Goal: Navigation & Orientation: Find specific page/section

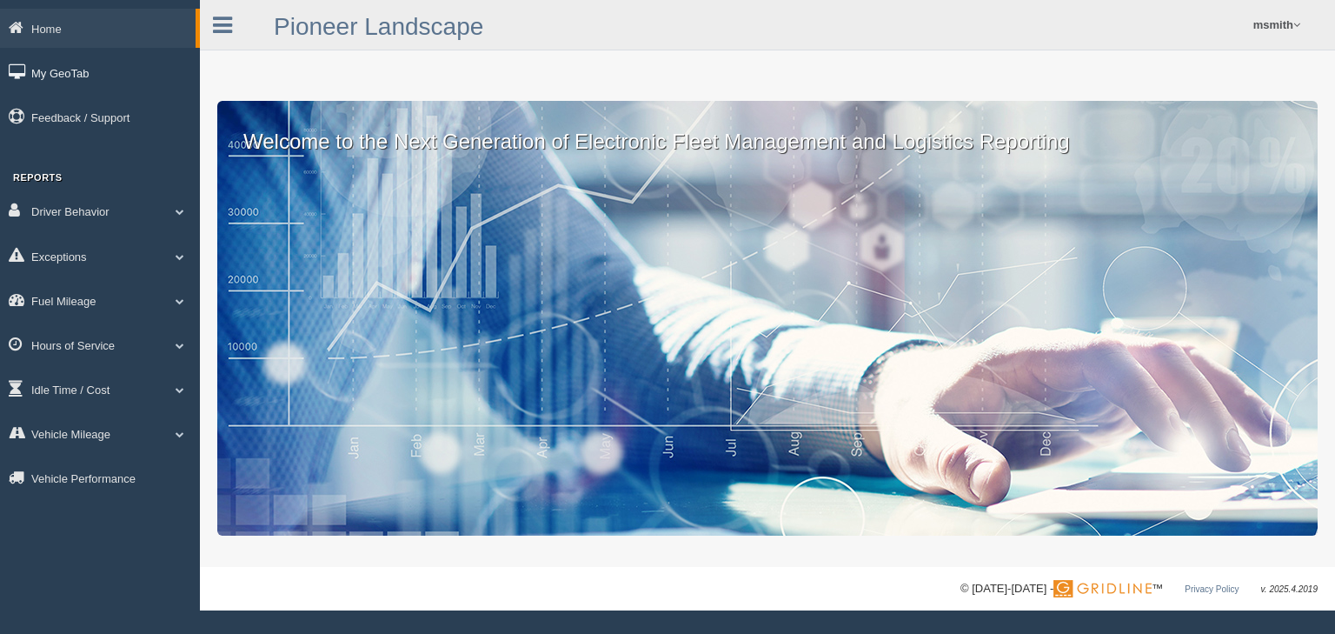
click at [77, 66] on link "My GeoTab" at bounding box center [100, 72] width 200 height 39
click at [101, 209] on link "Driver Behavior" at bounding box center [100, 210] width 200 height 39
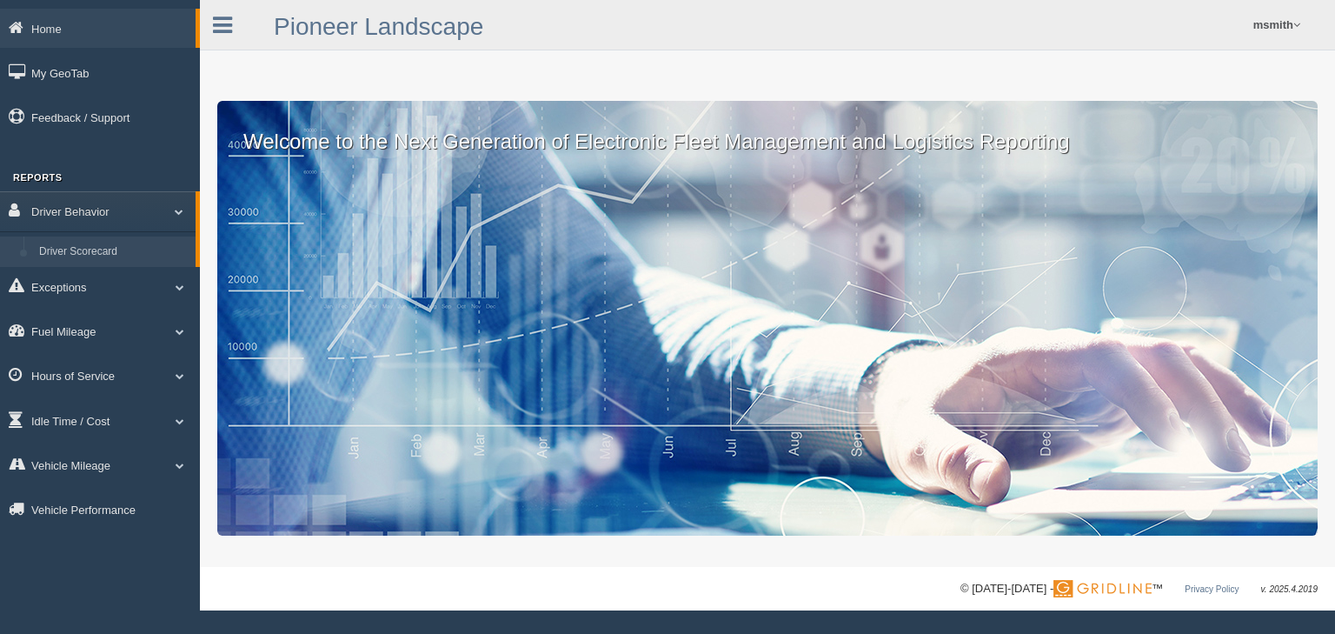
click at [95, 250] on link "Driver Scorecard" at bounding box center [113, 251] width 164 height 31
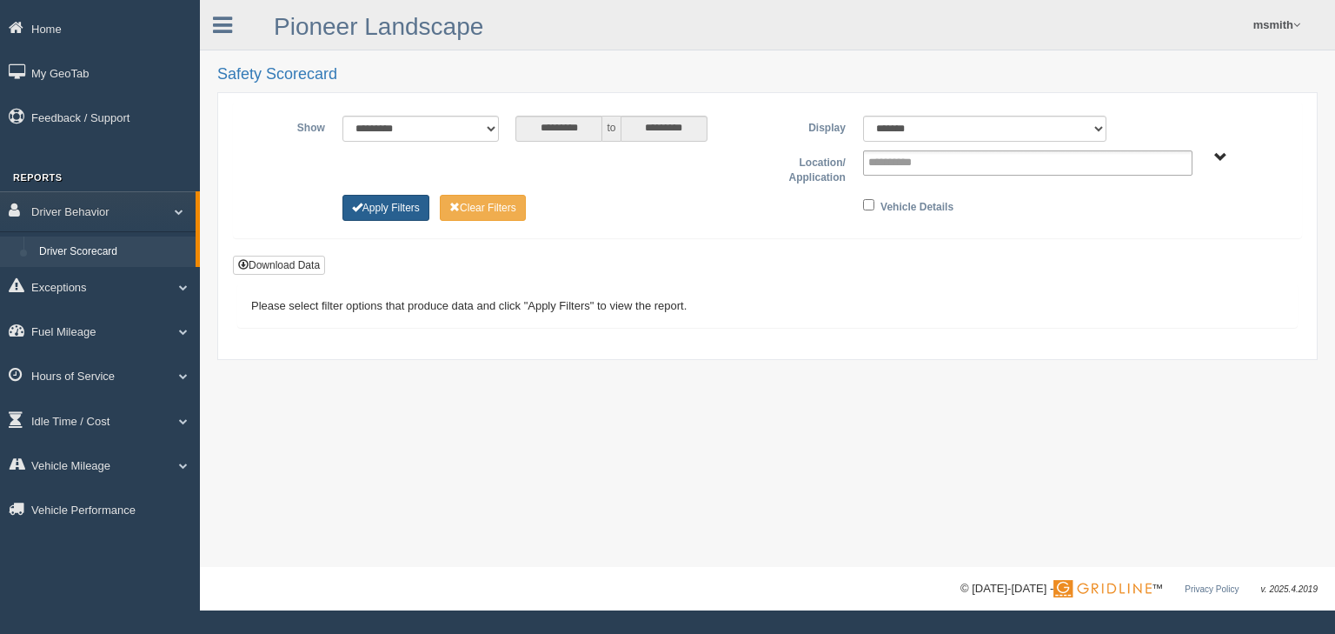
click at [384, 209] on button "Apply Filters" at bounding box center [386, 208] width 87 height 26
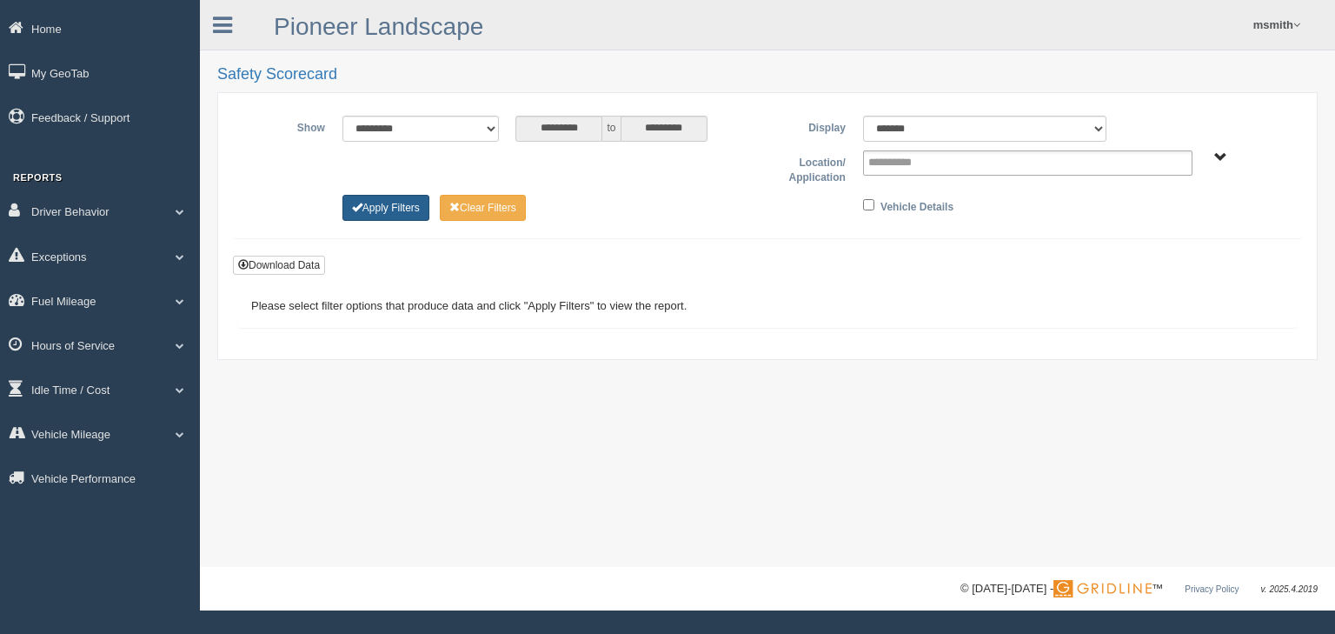
click at [396, 210] on button "Apply Filters" at bounding box center [386, 208] width 87 height 26
click at [910, 124] on select "******* ******" at bounding box center [984, 129] width 243 height 26
select select "**"
click at [863, 116] on select "******* ******" at bounding box center [984, 129] width 243 height 26
click at [390, 208] on button "Apply Filters" at bounding box center [386, 208] width 87 height 26
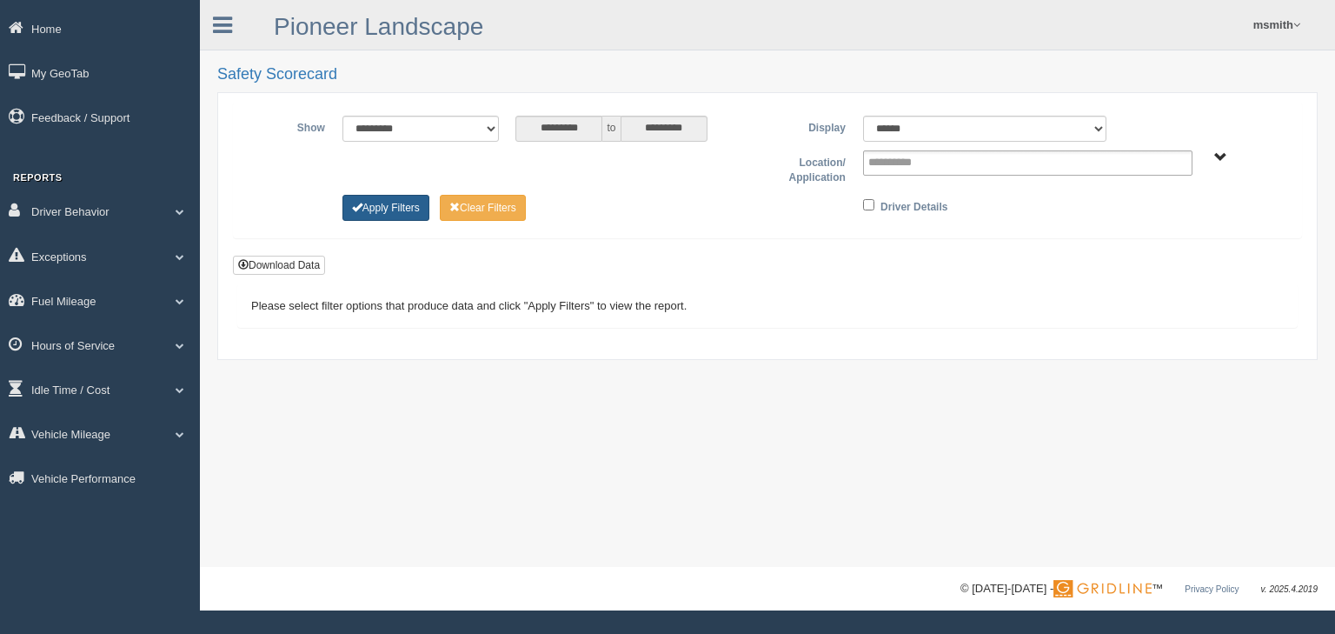
click at [421, 201] on button "Apply Filters" at bounding box center [386, 208] width 87 height 26
click at [100, 261] on link "Exceptions" at bounding box center [100, 255] width 200 height 39
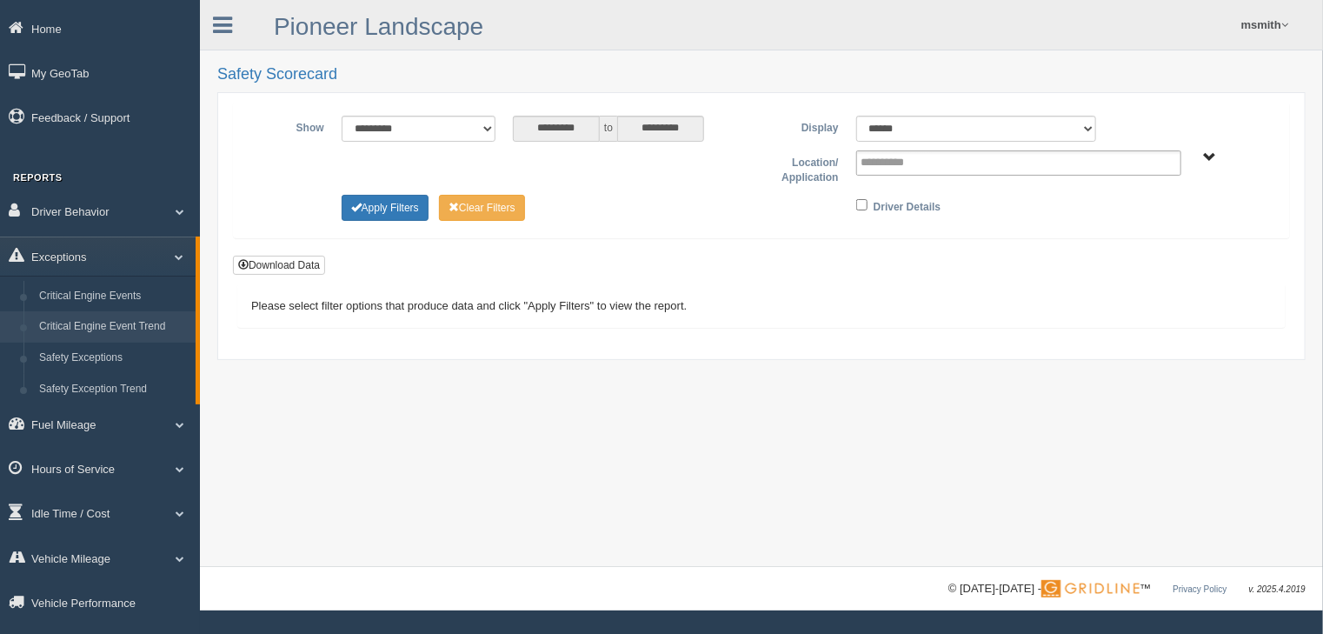
click at [97, 316] on link "Critical Engine Event Trend" at bounding box center [113, 326] width 164 height 31
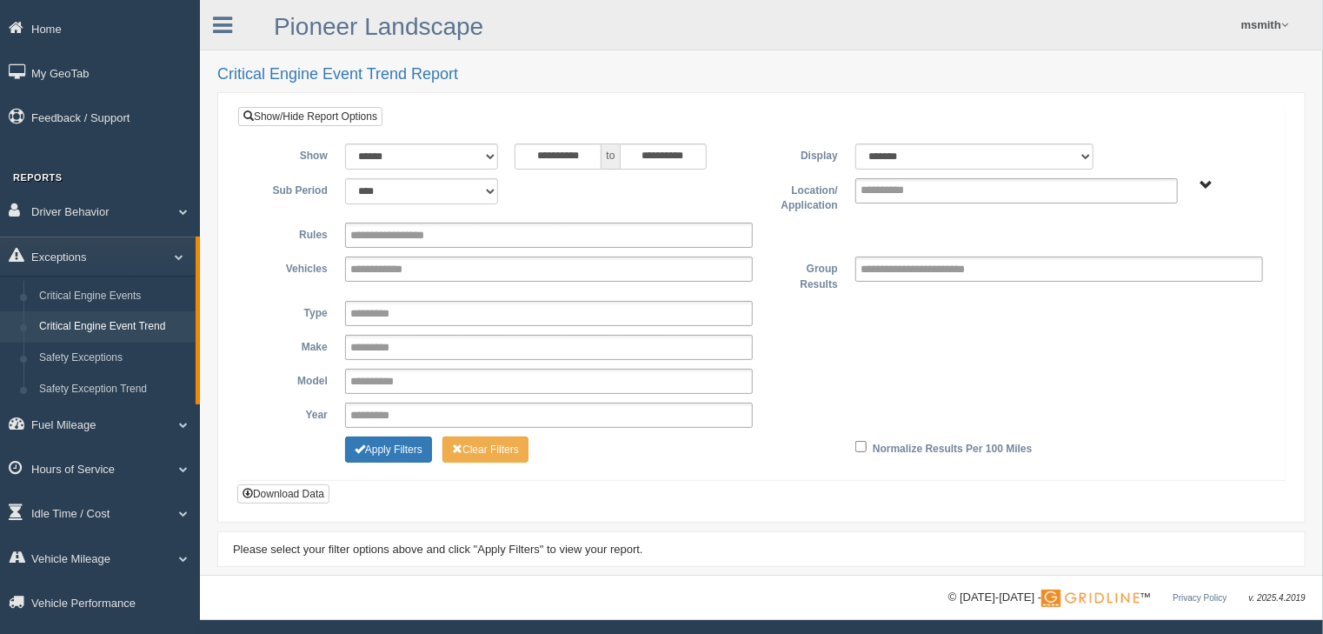
click at [97, 356] on link "Safety Exceptions" at bounding box center [113, 358] width 164 height 31
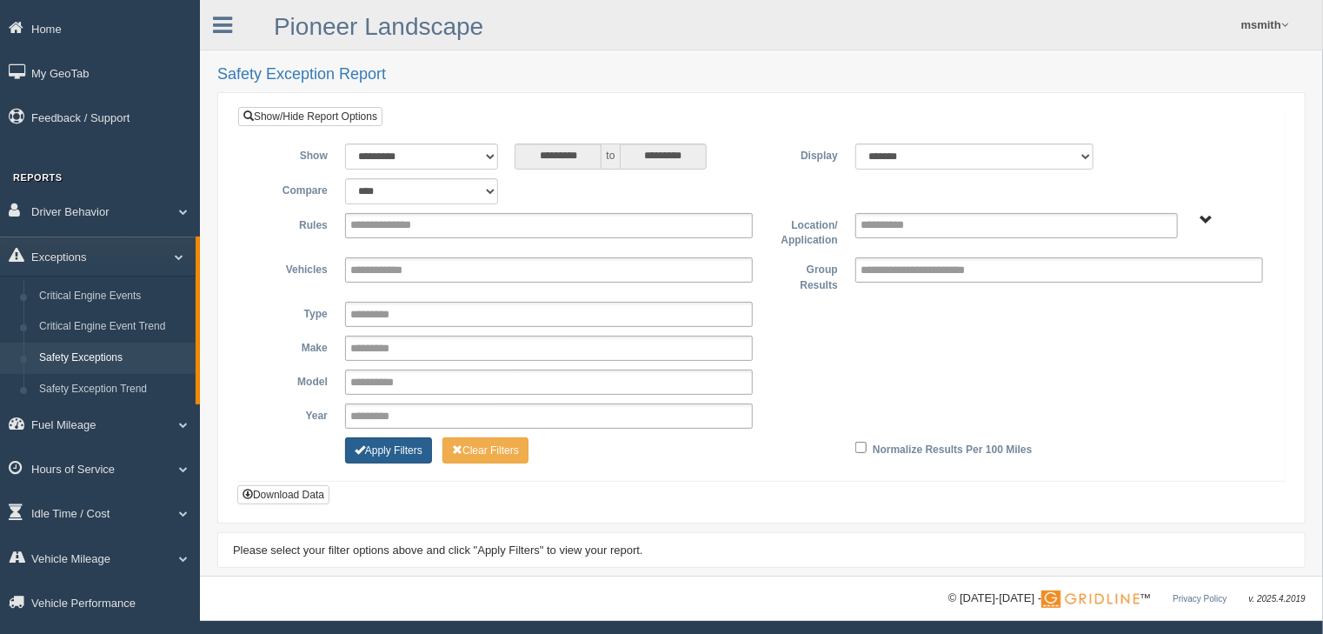
click at [351, 437] on button "Apply Filters" at bounding box center [388, 450] width 87 height 26
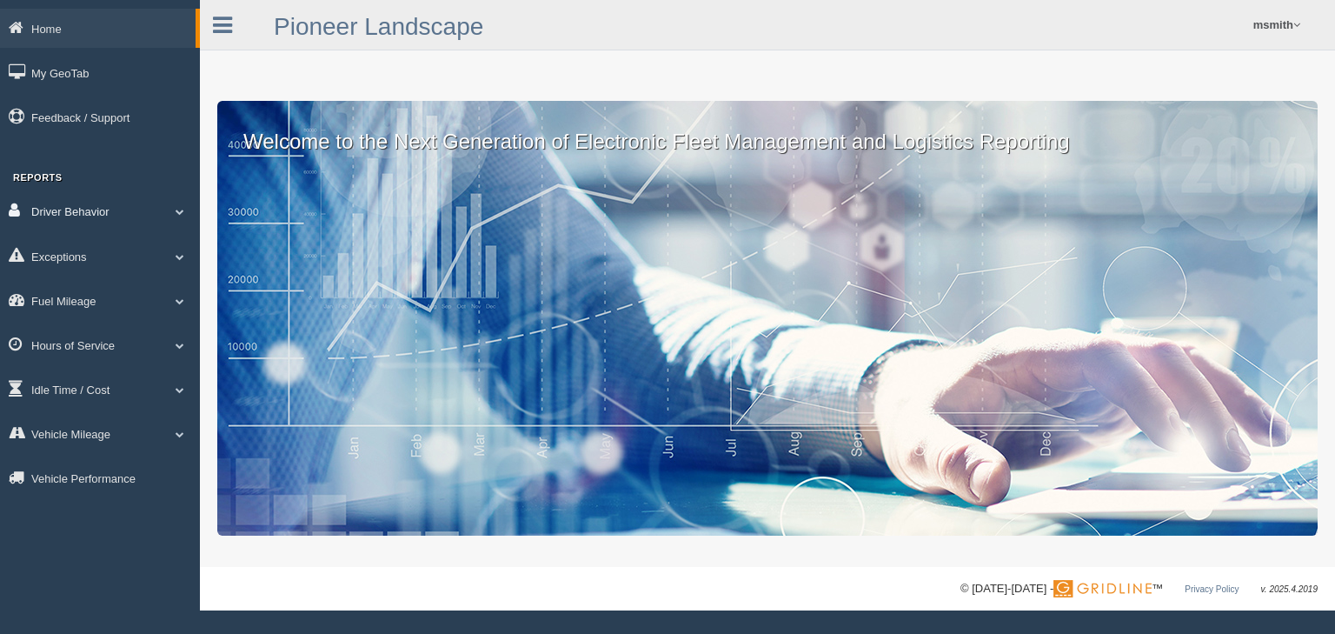
click at [129, 211] on link "Driver Behavior" at bounding box center [100, 210] width 200 height 39
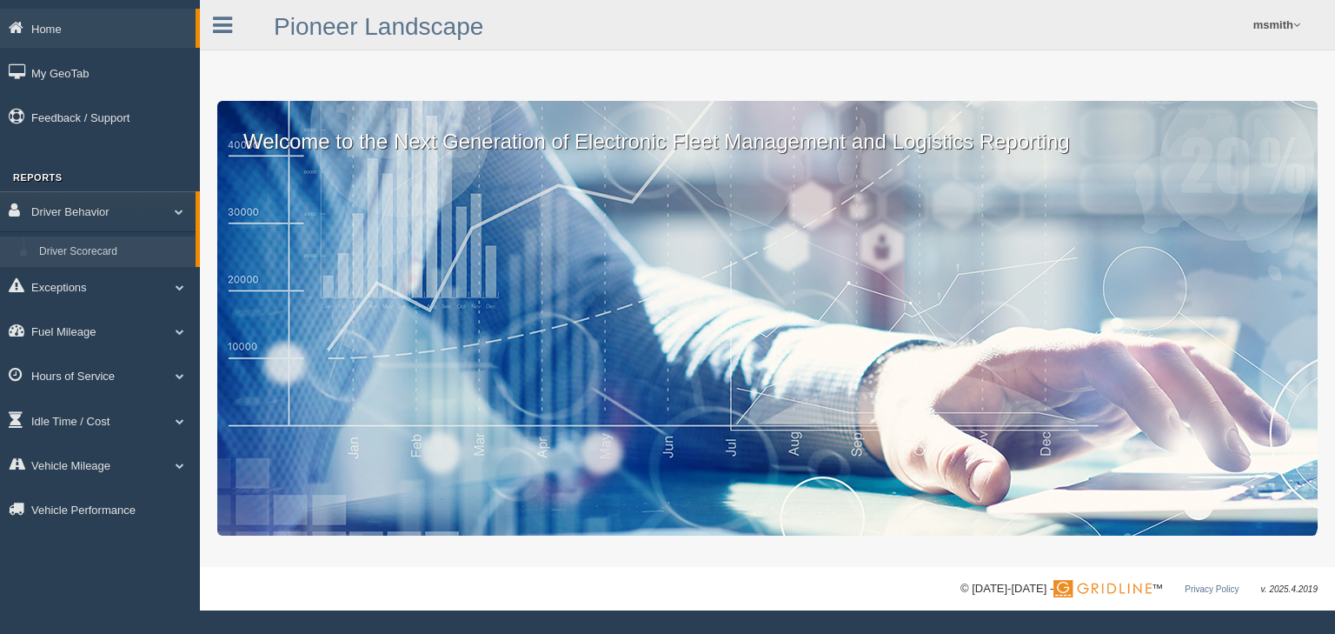
click at [111, 256] on link "Driver Scorecard" at bounding box center [113, 251] width 164 height 31
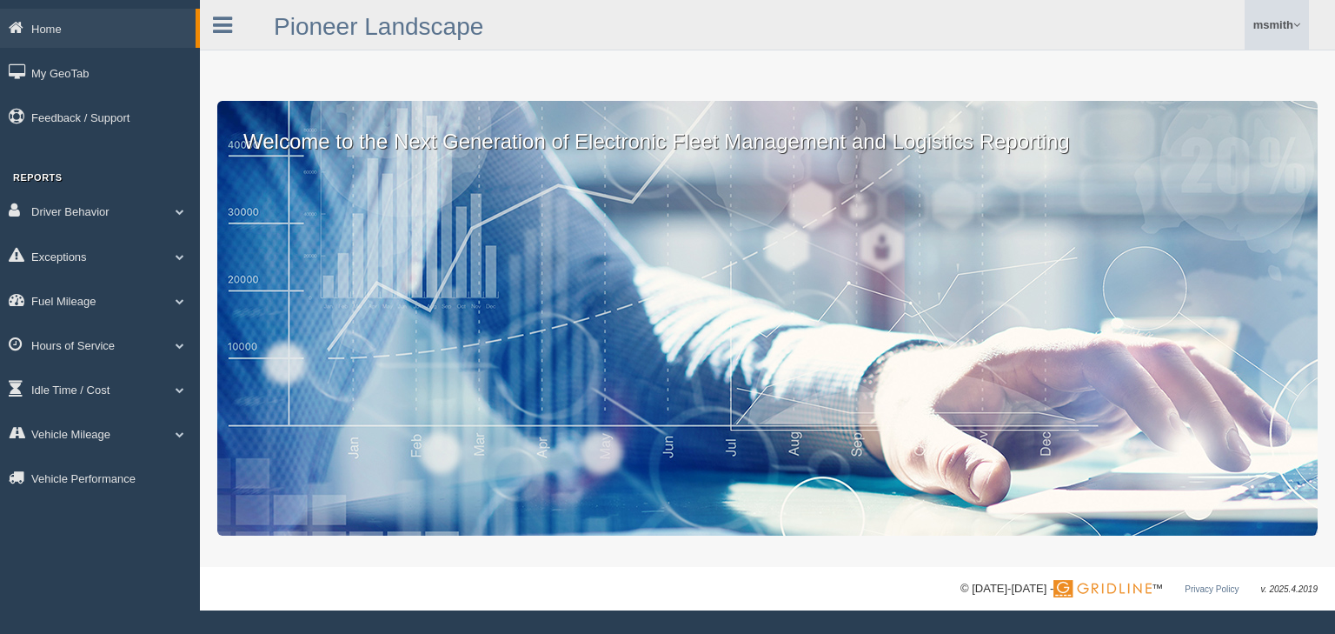
click at [1266, 29] on link "msmith" at bounding box center [1277, 25] width 64 height 50
click at [1155, 106] on link "Log Off" at bounding box center [1214, 104] width 190 height 36
